Goal: Transaction & Acquisition: Purchase product/service

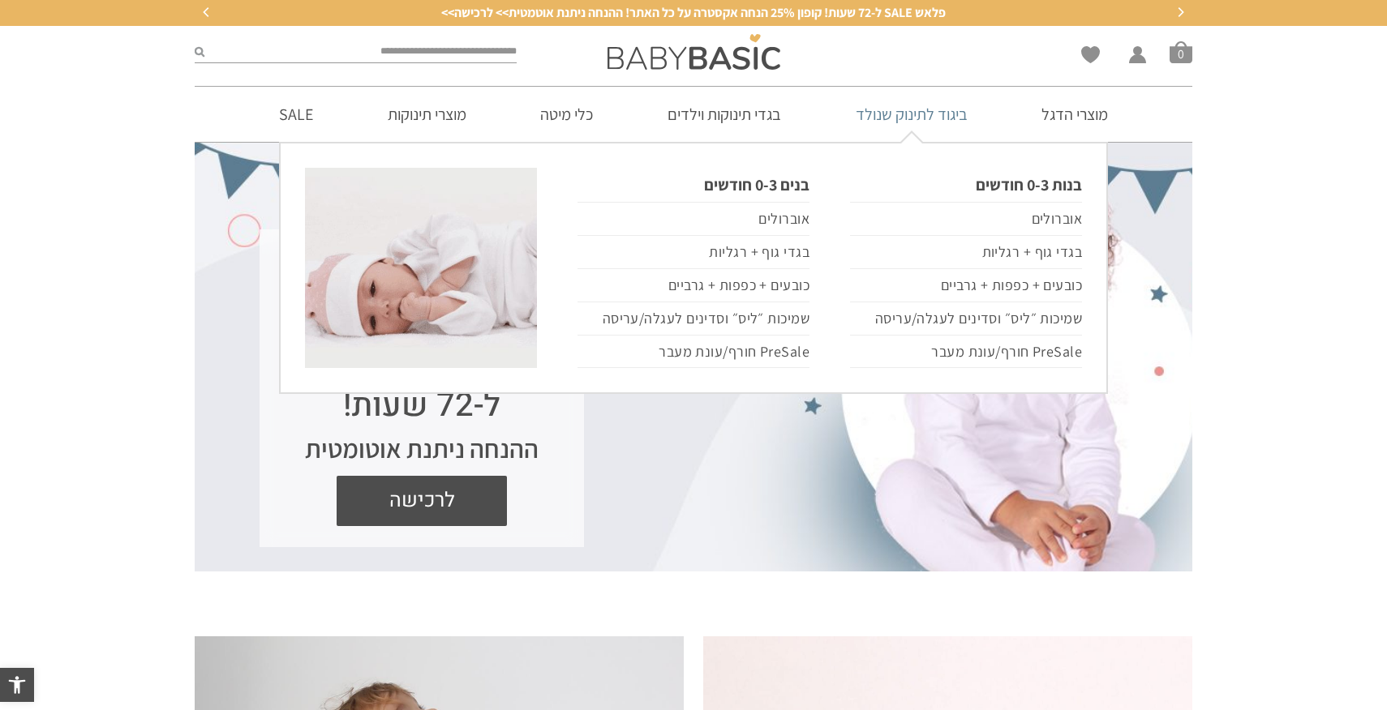
click at [926, 121] on link "ביגוד לתינוק שנולד" at bounding box center [911, 114] width 161 height 55
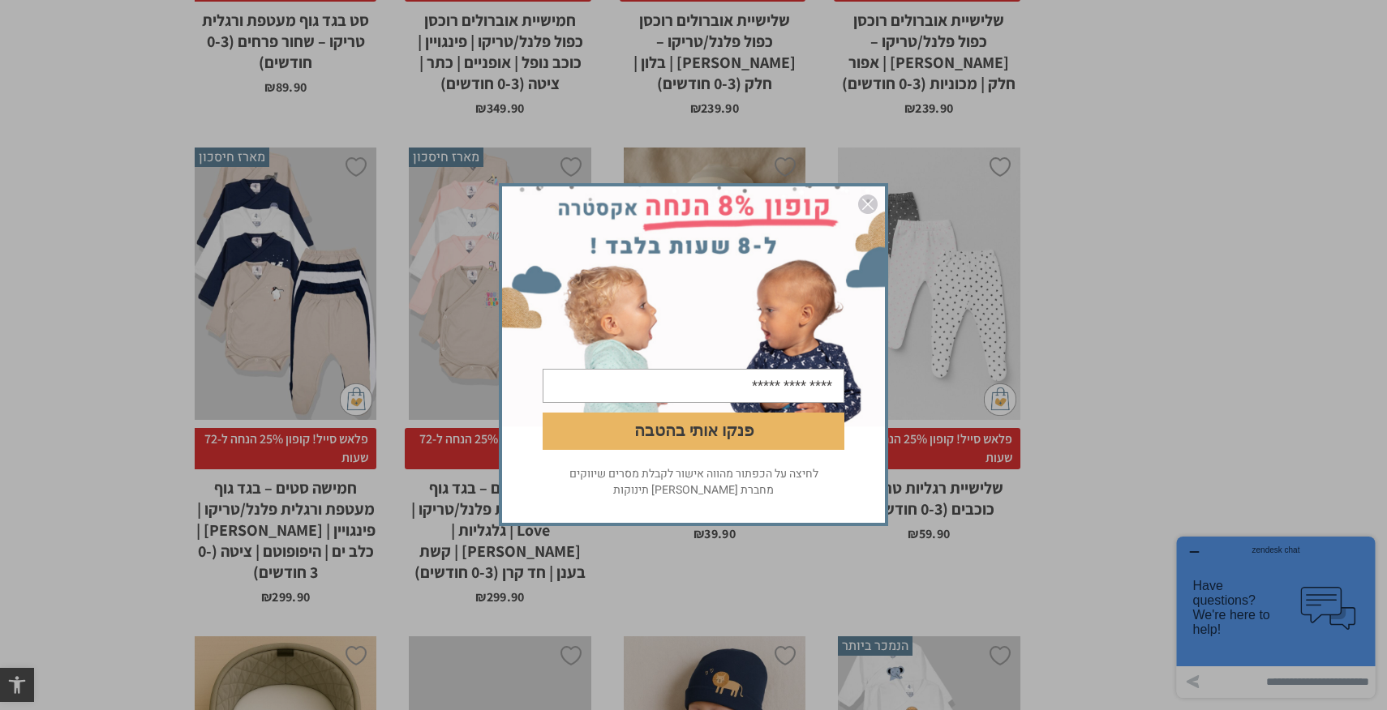
scroll to position [2987, 0]
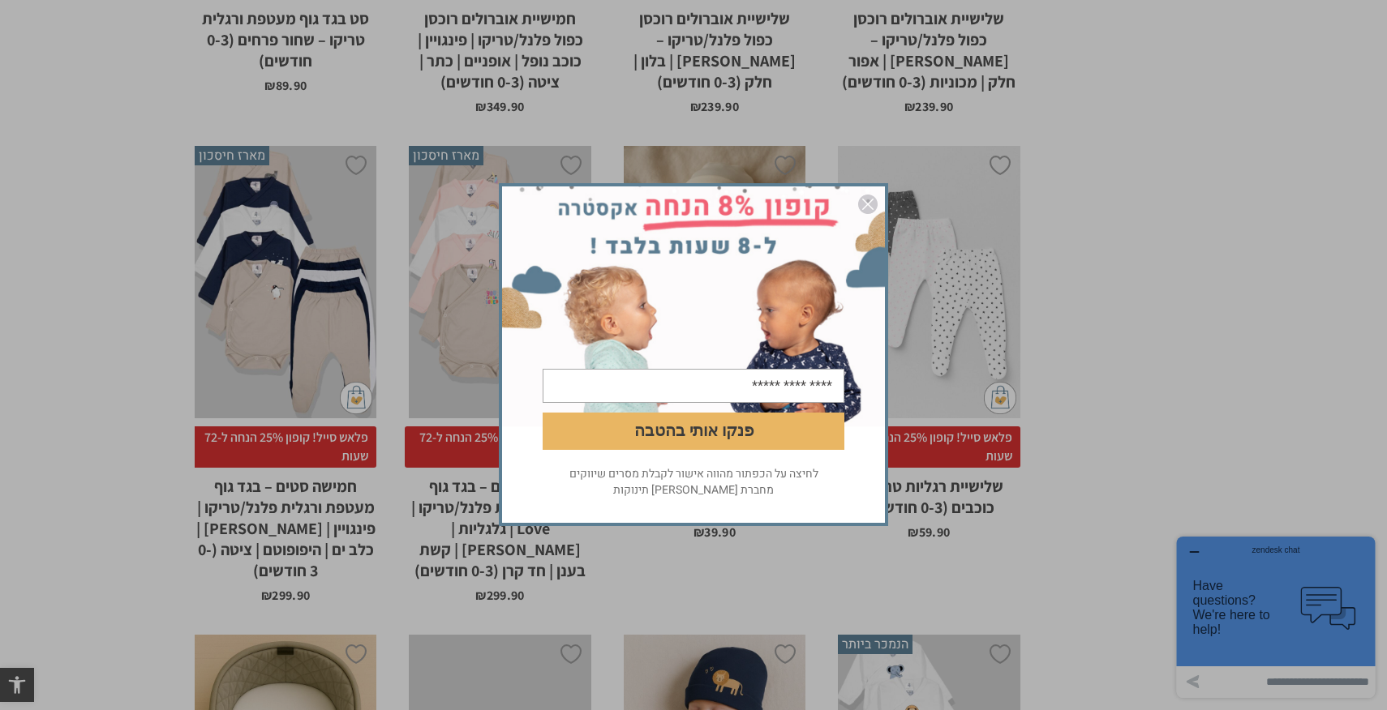
click at [869, 199] on img "סגור" at bounding box center [867, 204] width 19 height 19
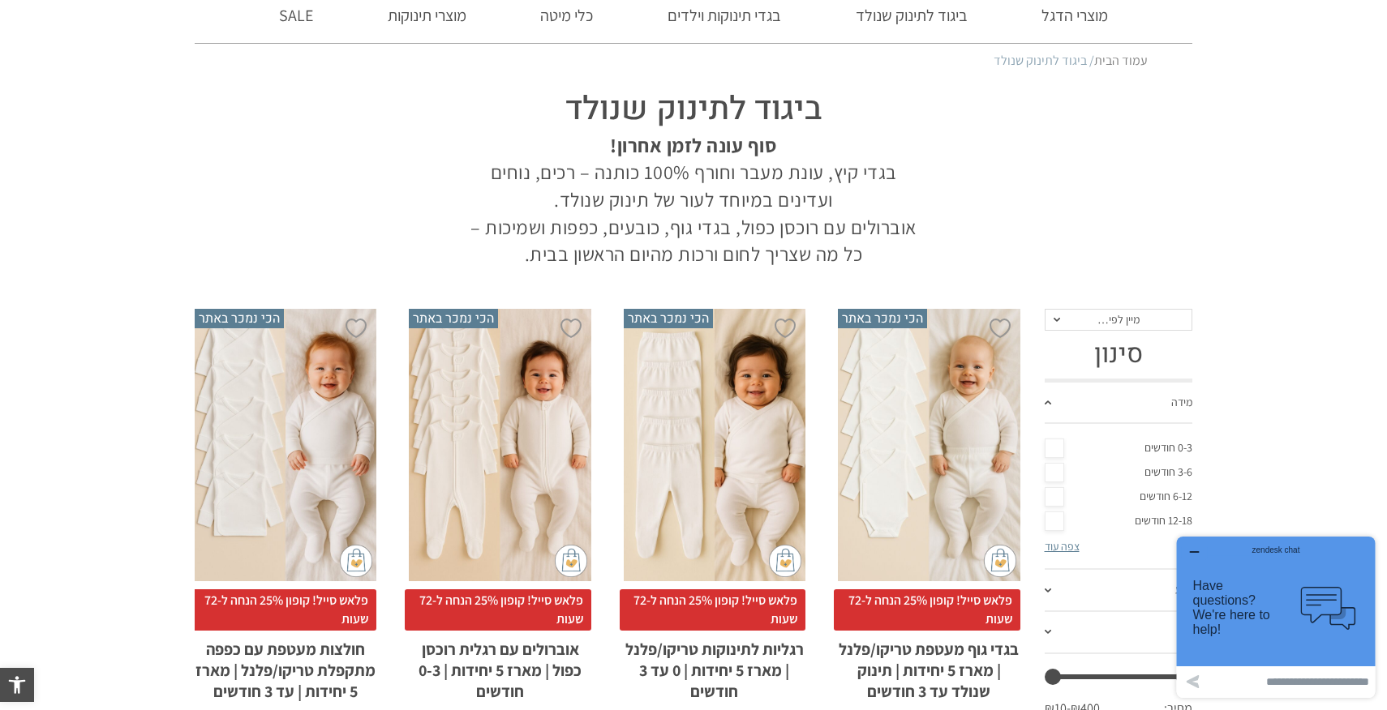
scroll to position [0, 0]
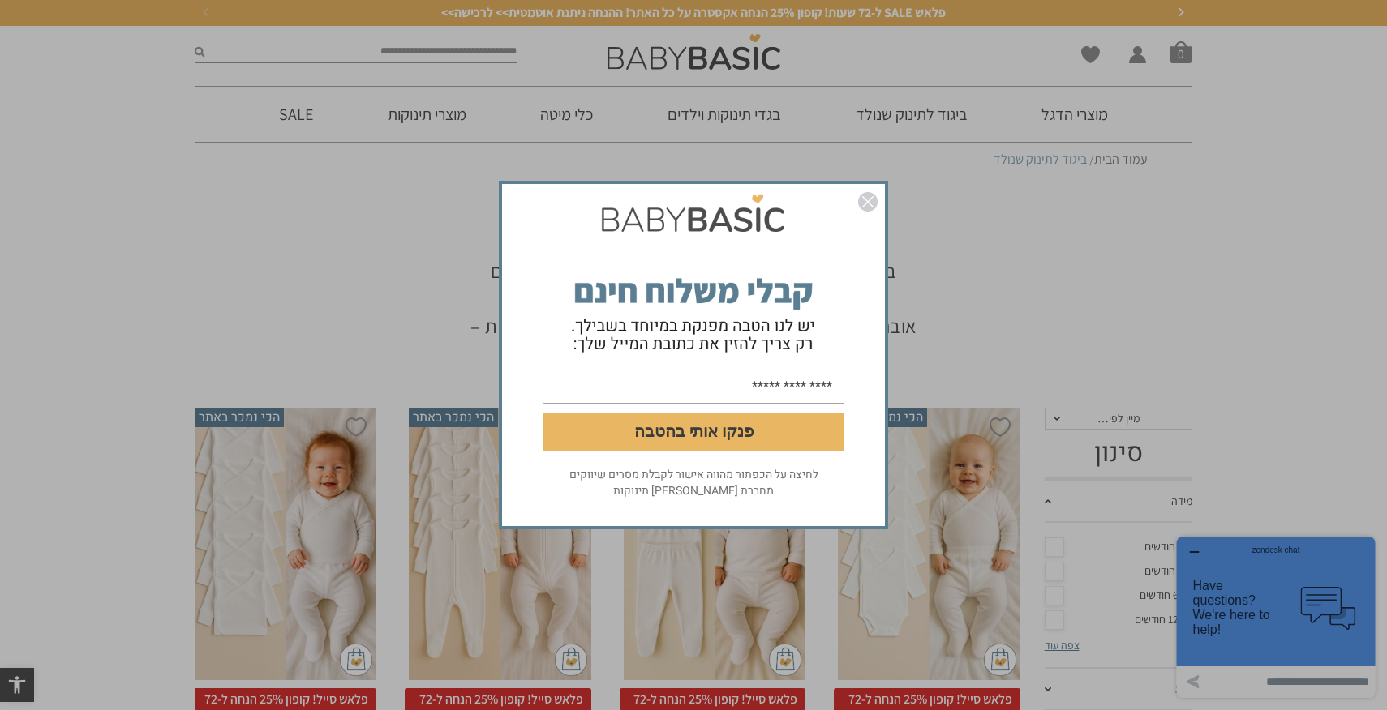
click at [870, 203] on img "סגור" at bounding box center [867, 201] width 19 height 19
